Goal: Information Seeking & Learning: Learn about a topic

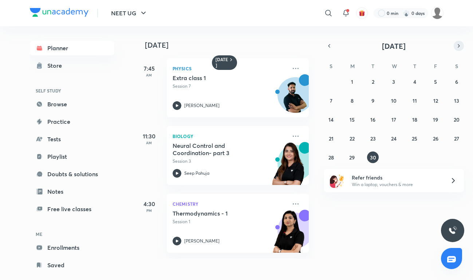
click at [460, 45] on icon "button" at bounding box center [459, 46] width 6 height 7
click at [401, 79] on div "28 29 30 1 2 3 4 5 6 7 8 9 10 11 12 13 14 15 16 17 18 19 20 21 22 23 24 25 26 2…" at bounding box center [394, 119] width 140 height 87
click at [397, 80] on button "1" at bounding box center [394, 82] width 12 height 12
click at [189, 227] on div "Thermodynamics -2 Session 2 [PERSON_NAME]" at bounding box center [230, 228] width 114 height 36
